Goal: Task Accomplishment & Management: Use online tool/utility

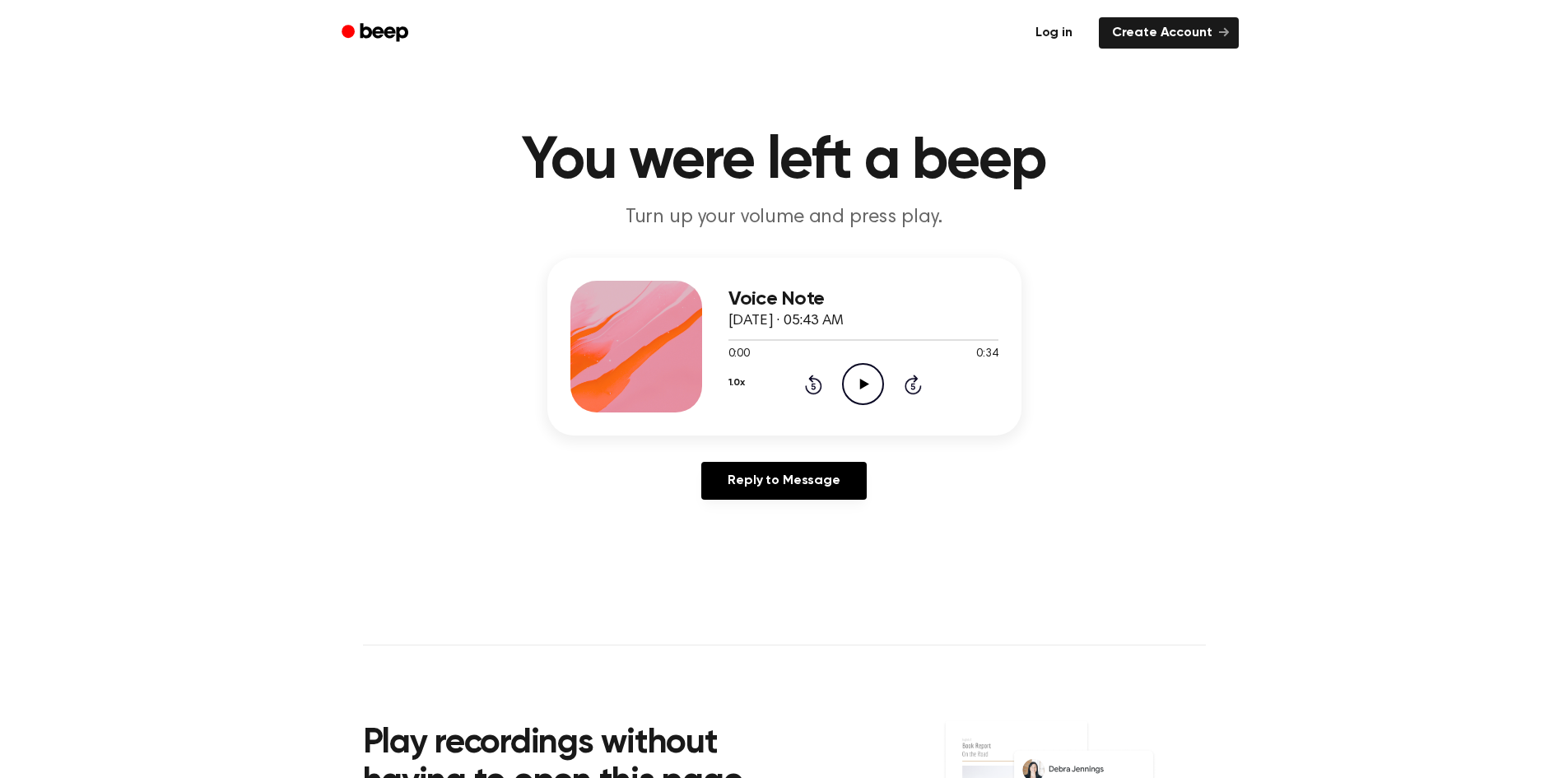
click at [1050, 33] on link "Log in" at bounding box center [1054, 33] width 70 height 38
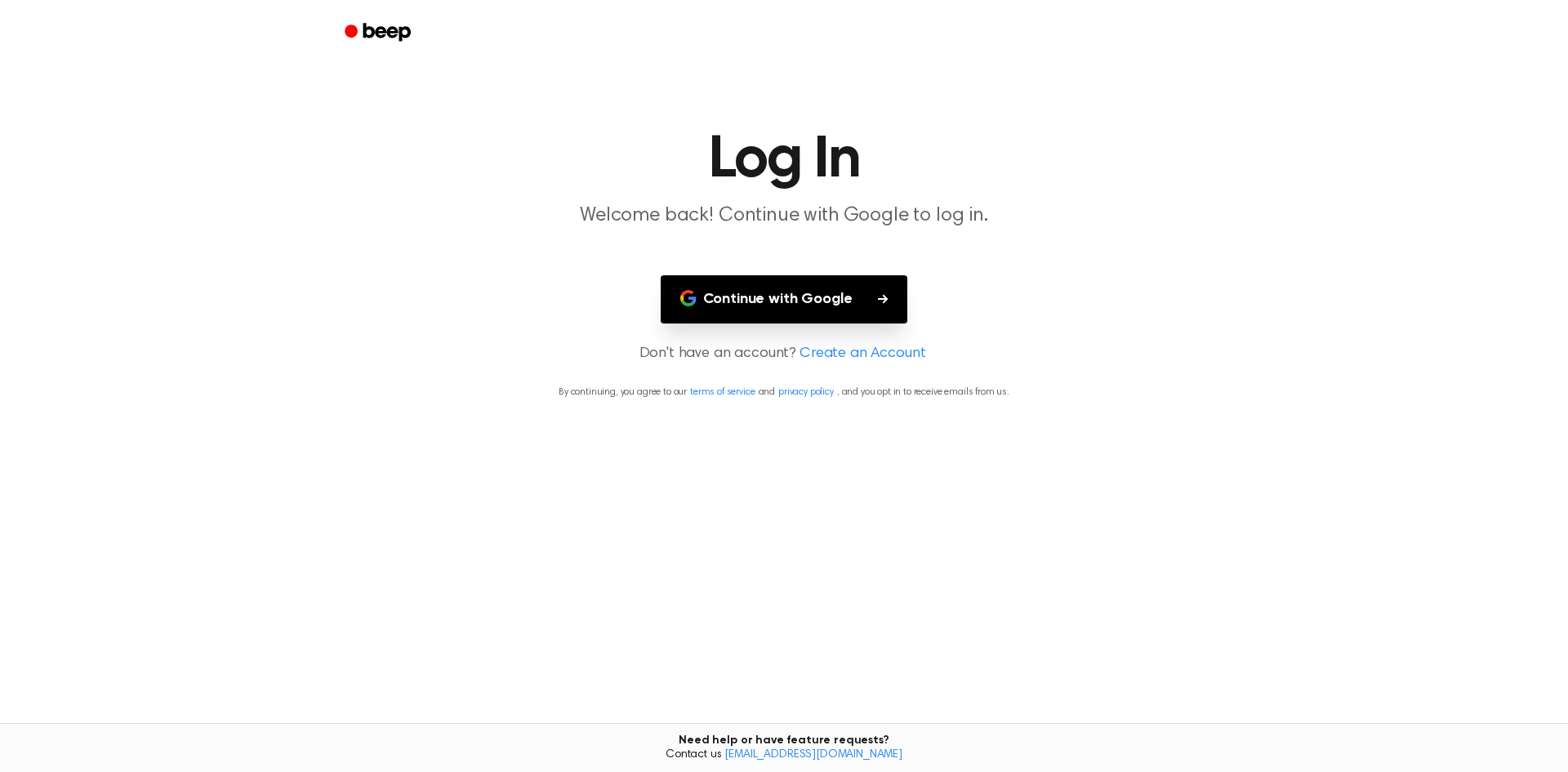
click at [746, 289] on button "Continue with Google" at bounding box center [784, 299] width 247 height 48
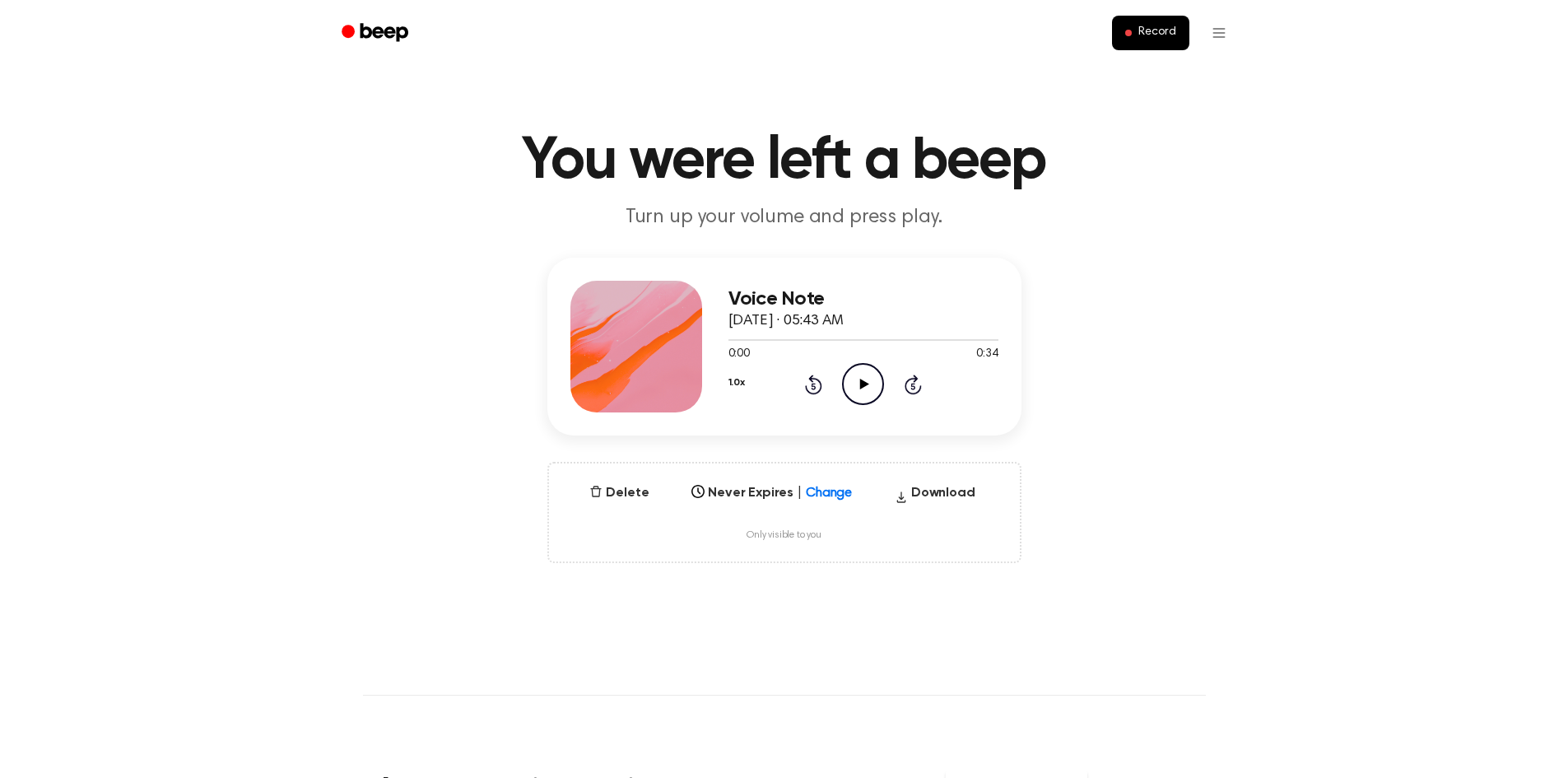
click at [871, 392] on icon "Play Audio" at bounding box center [863, 384] width 42 height 42
click at [620, 492] on button "Delete" at bounding box center [619, 493] width 73 height 20
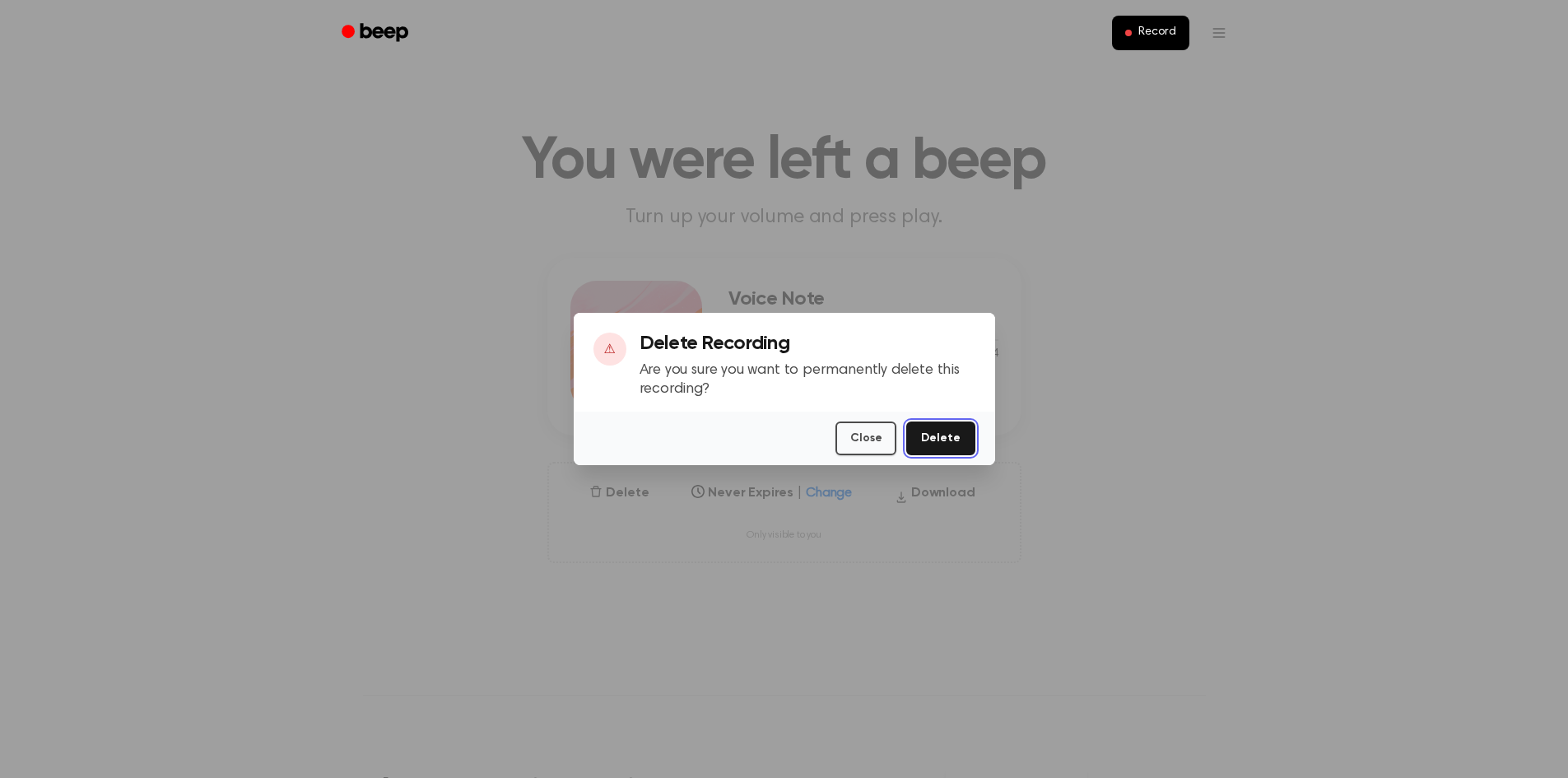
click at [930, 436] on button "Delete" at bounding box center [941, 438] width 69 height 33
